Goal: Task Accomplishment & Management: Manage account settings

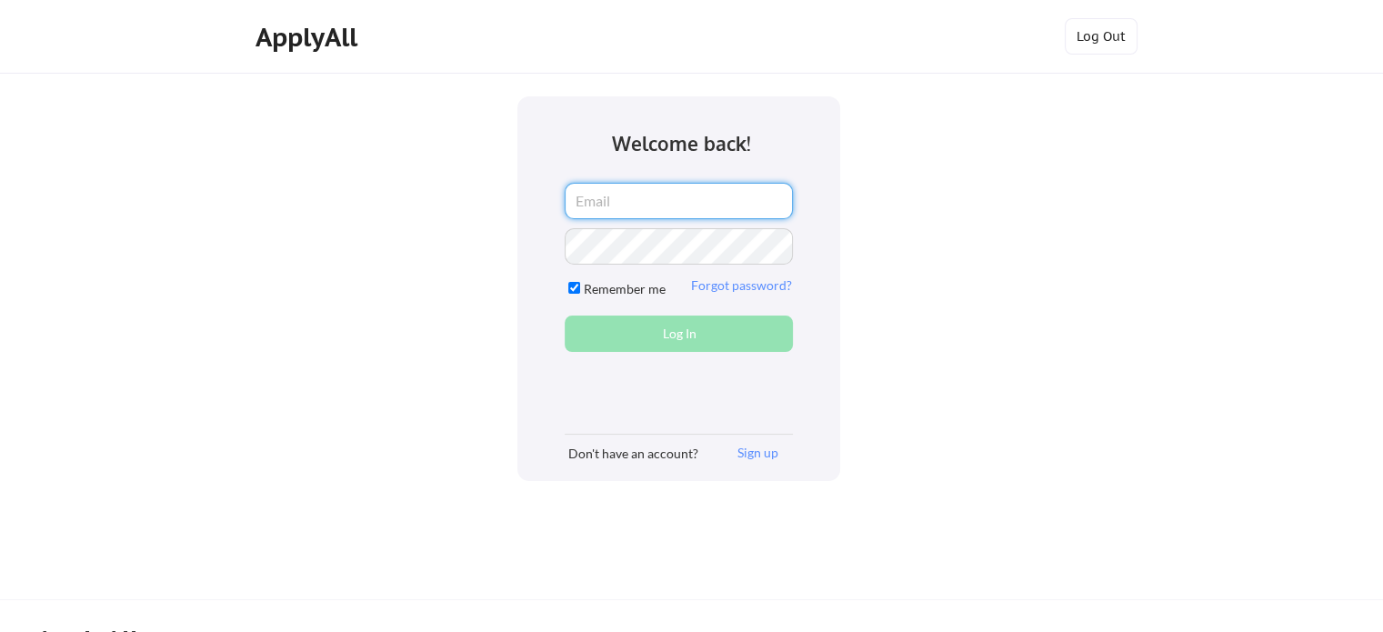
click at [675, 205] on input "email" at bounding box center [679, 201] width 228 height 36
click at [673, 202] on input "email" at bounding box center [679, 201] width 228 height 36
type input "r.obiridanso@gmail.com"
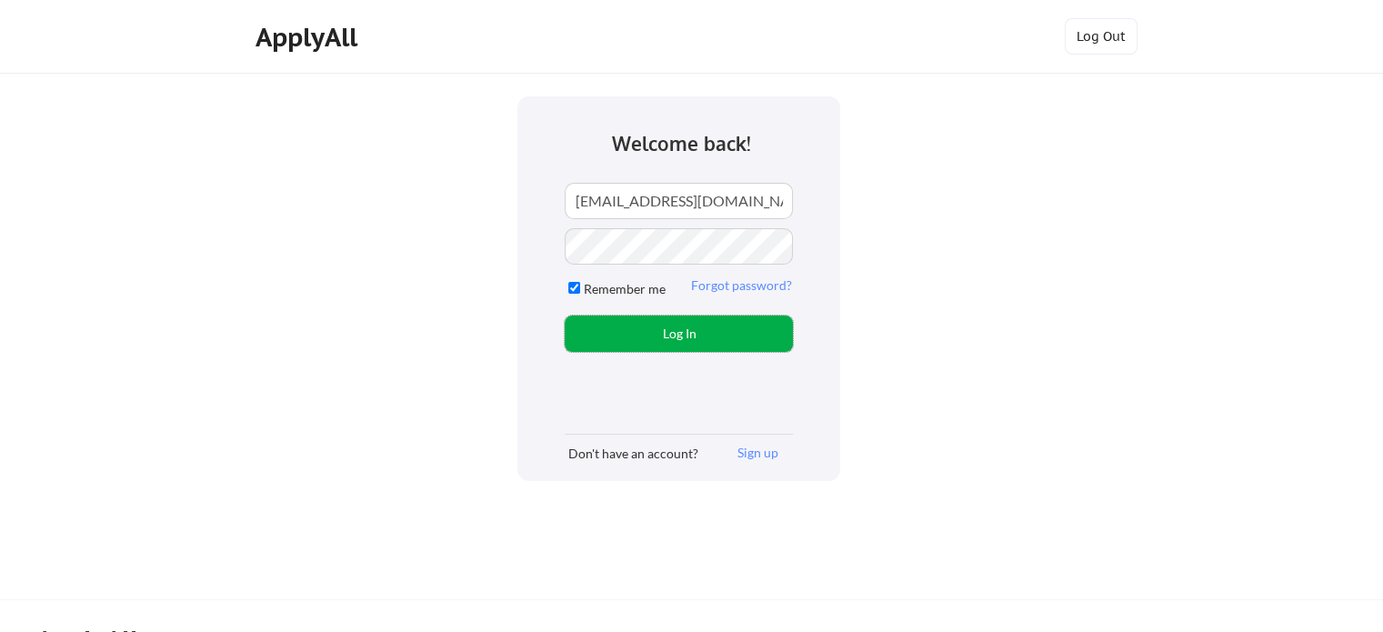
click at [678, 333] on button "Log In" at bounding box center [679, 333] width 228 height 36
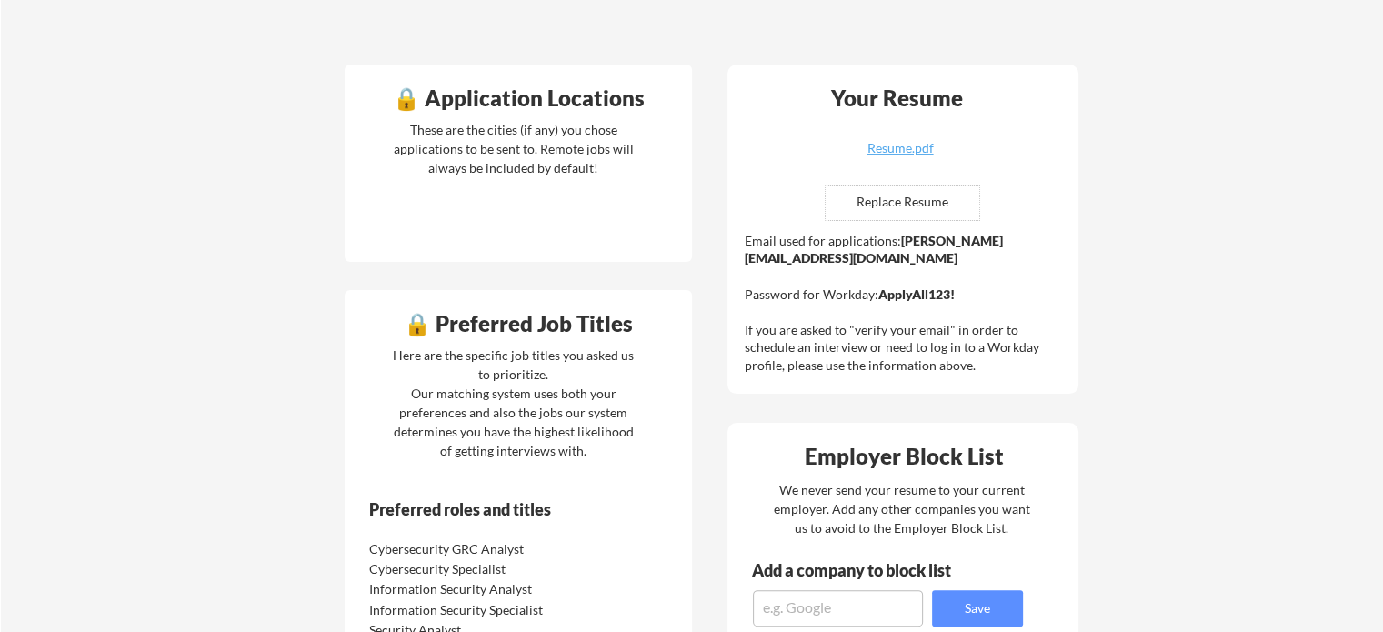
scroll to position [400, 0]
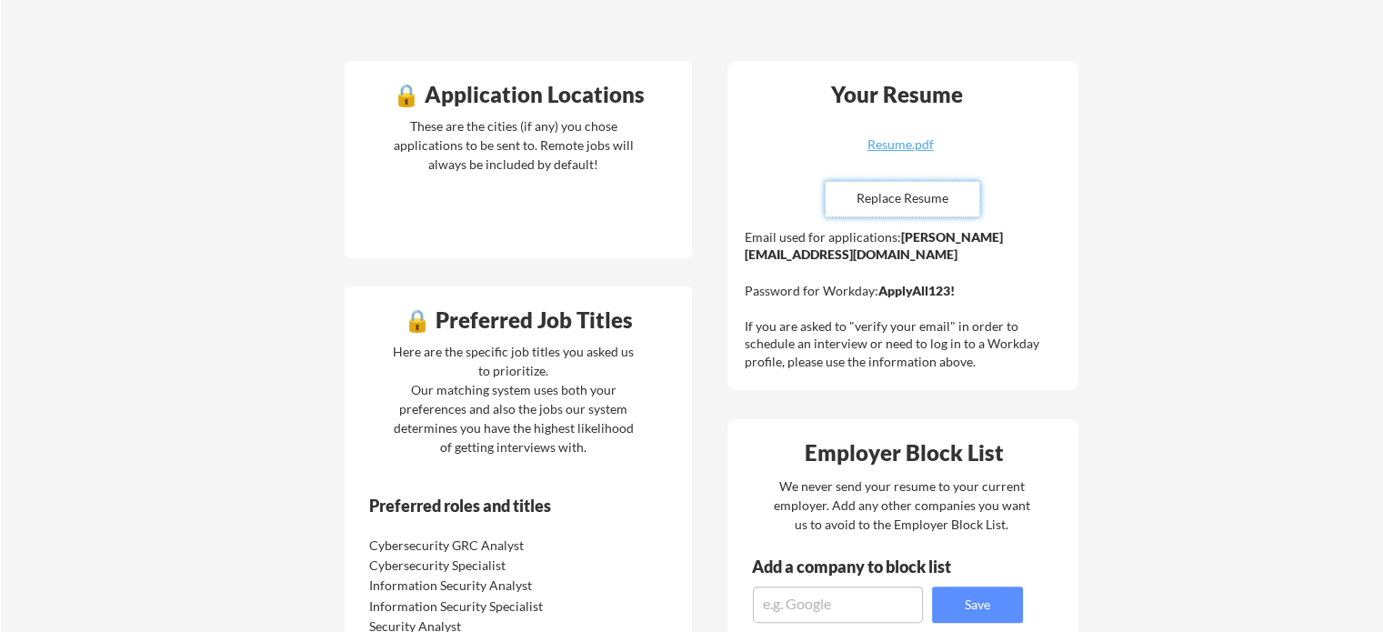
click at [915, 192] on input "file" at bounding box center [902, 199] width 154 height 35
type input "C:\fakepath\Ralph_ObiriDanso_Resume.pdf"
click at [891, 143] on div "Ralph_ObiriDanso_Resume.pdf" at bounding box center [900, 144] width 216 height 13
click at [1242, 198] on div "Your Dashboard You're being applied to jobs! 🙌 We've started applying you to jo…" at bounding box center [692, 522] width 1382 height 1699
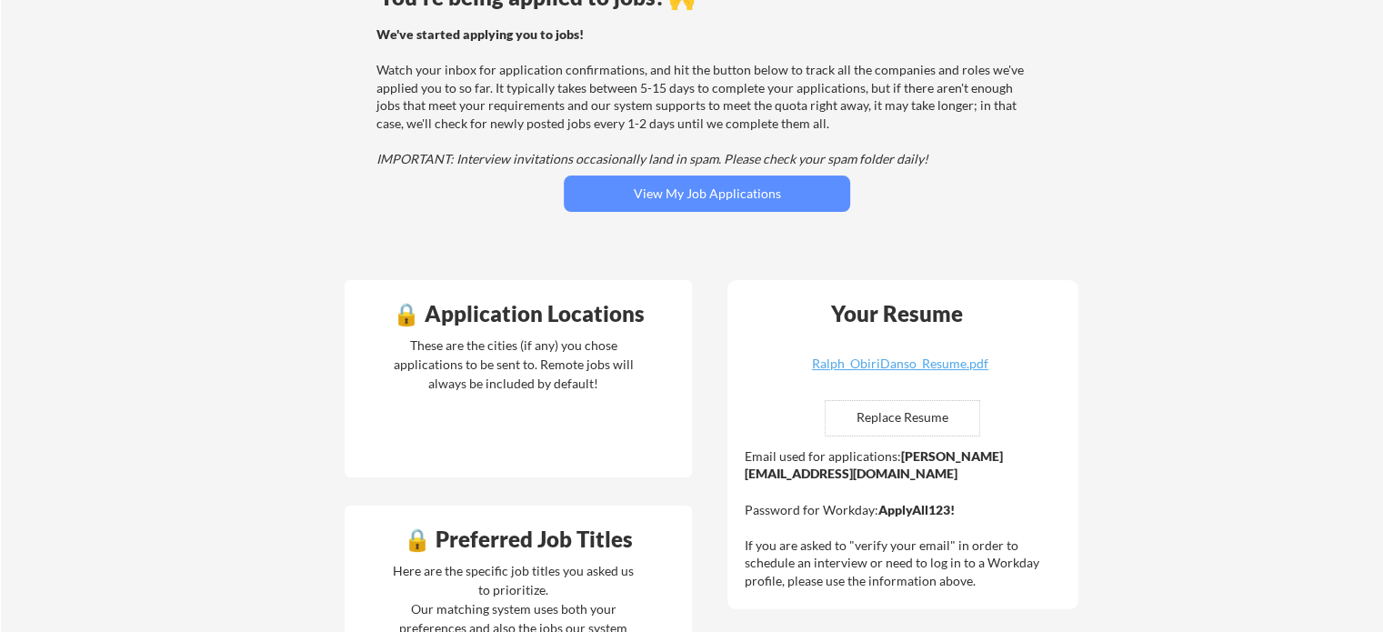
scroll to position [182, 0]
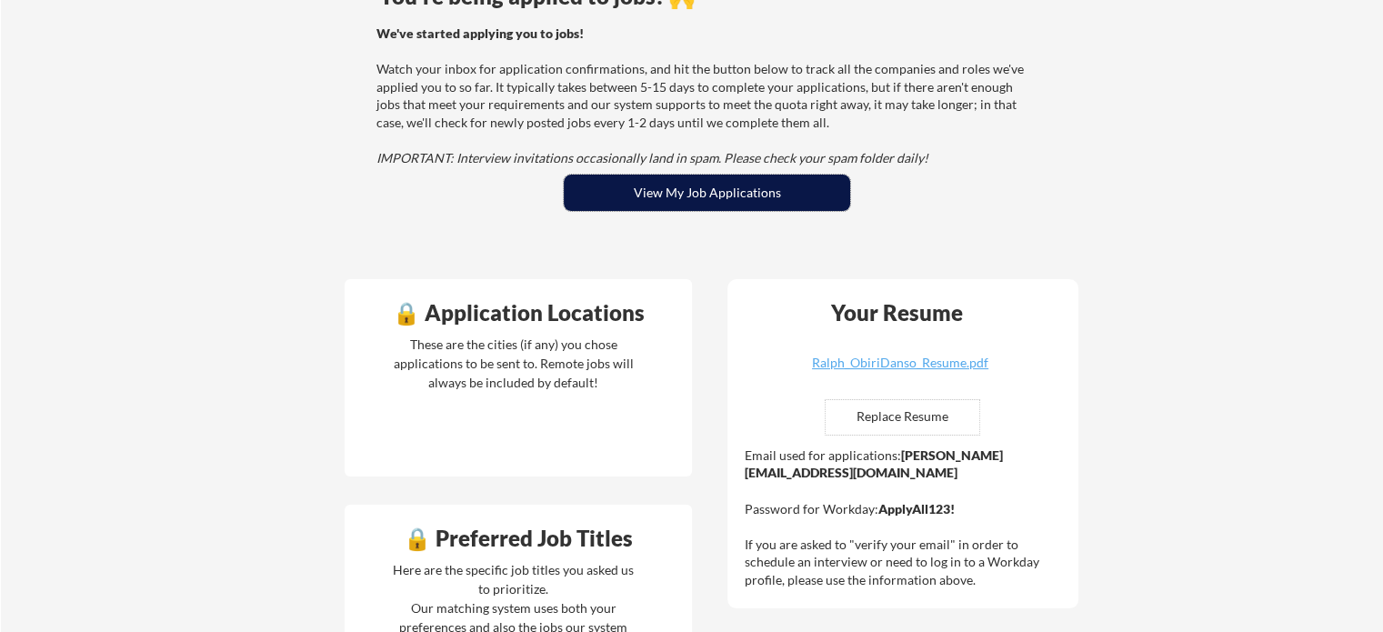
click at [822, 197] on button "View My Job Applications" at bounding box center [707, 193] width 286 height 36
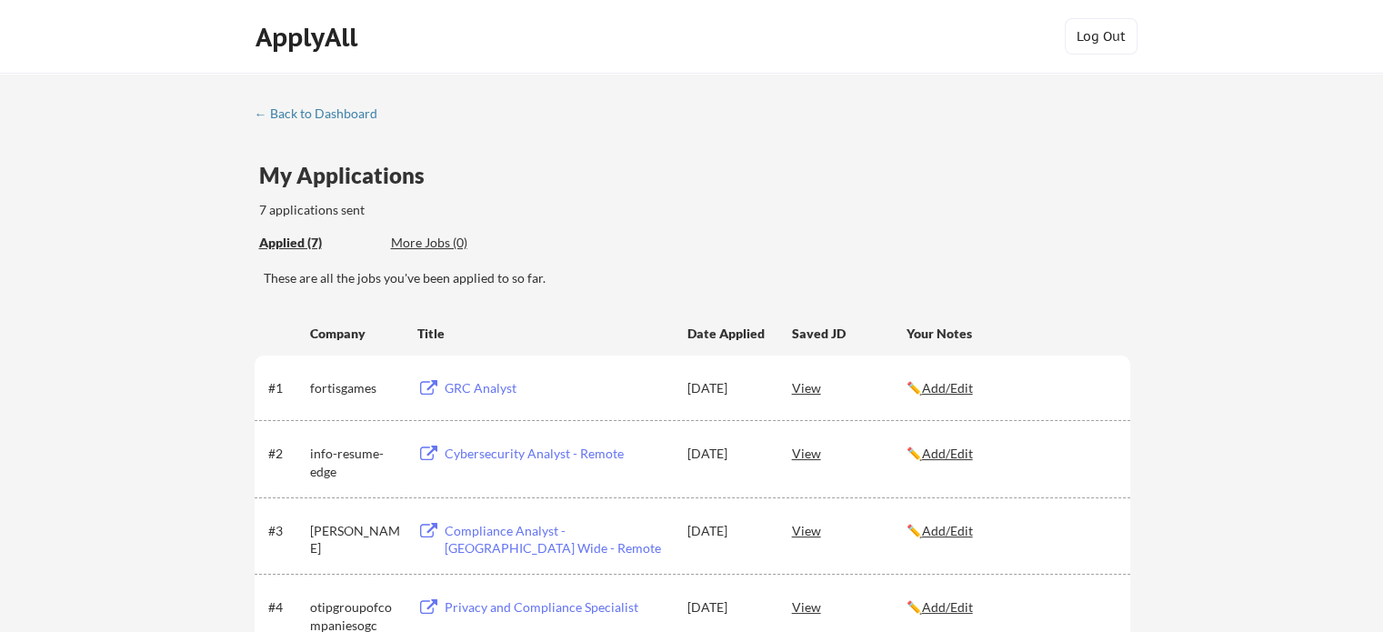
click at [107, 371] on div "← Back to Dashboard My Applications 7 applications sent Applied (7) More Jobs (…" at bounding box center [691, 505] width 1383 height 865
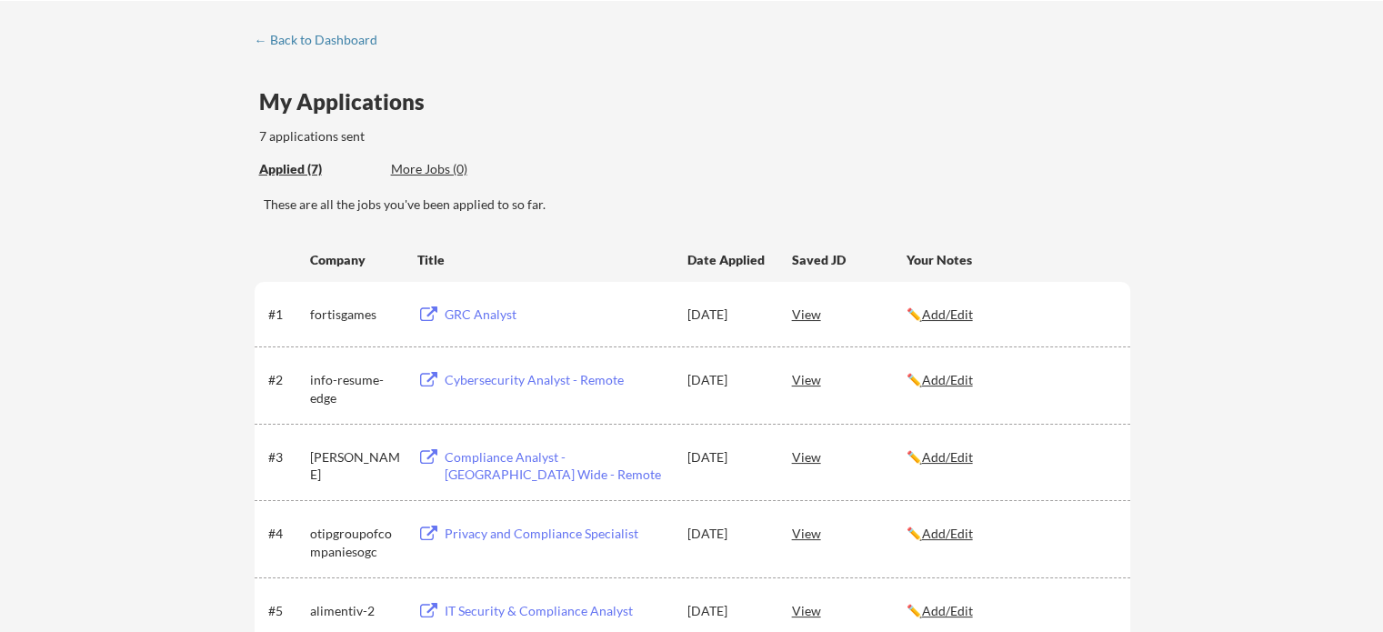
scroll to position [73, 0]
click at [470, 315] on div "GRC Analyst" at bounding box center [557, 315] width 225 height 18
click at [178, 352] on div "← Back to Dashboard My Applications 7 applications sent Applied (7) More Jobs (…" at bounding box center [691, 432] width 1383 height 865
